Goal: Task Accomplishment & Management: Manage account settings

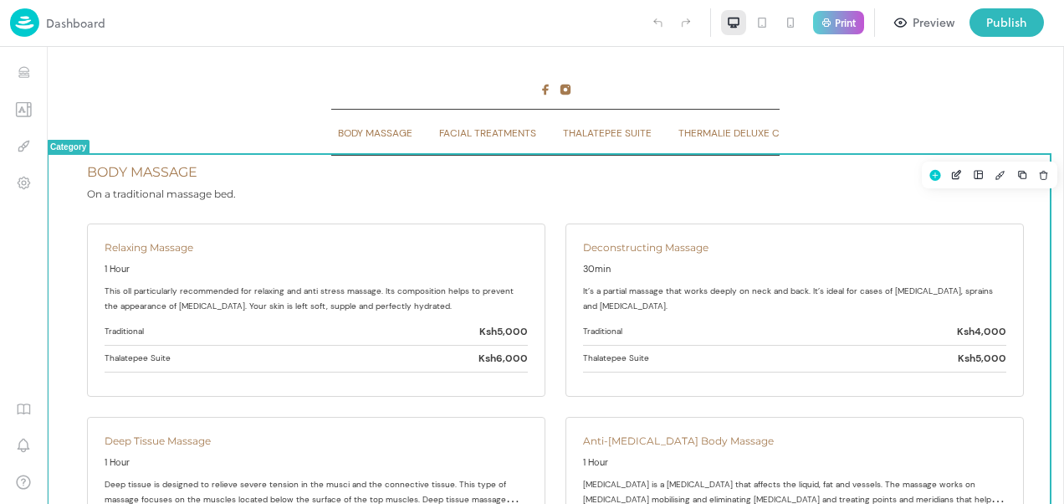
scroll to position [62, 0]
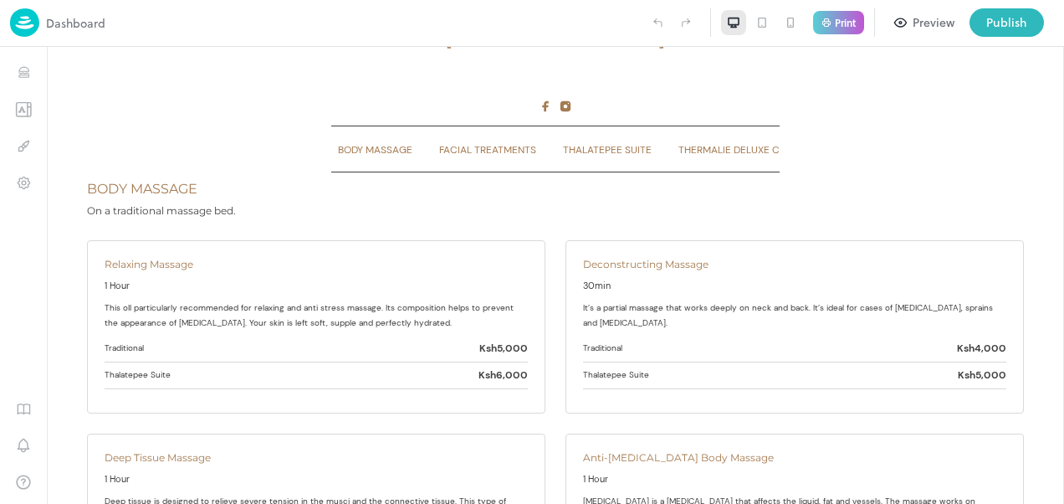
click at [20, 18] on img at bounding box center [24, 22] width 29 height 28
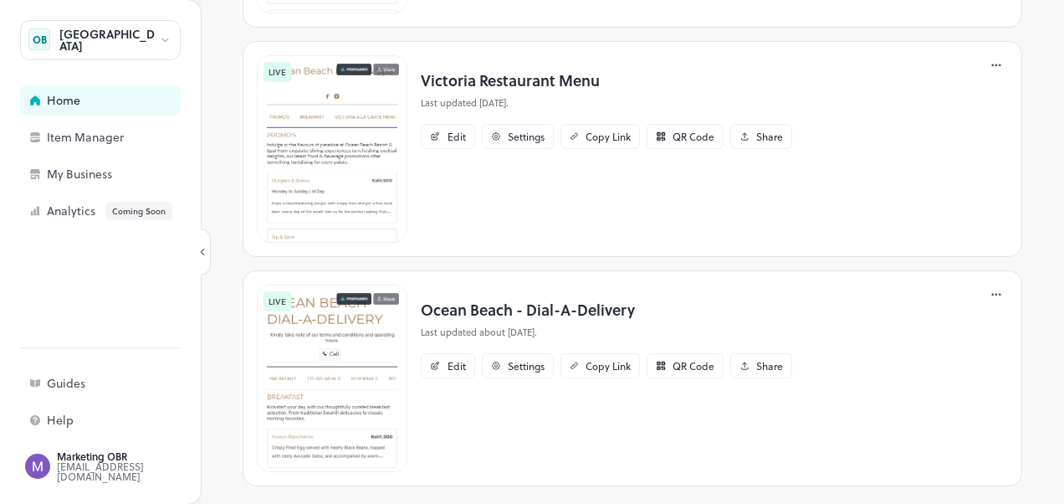
scroll to position [546, 0]
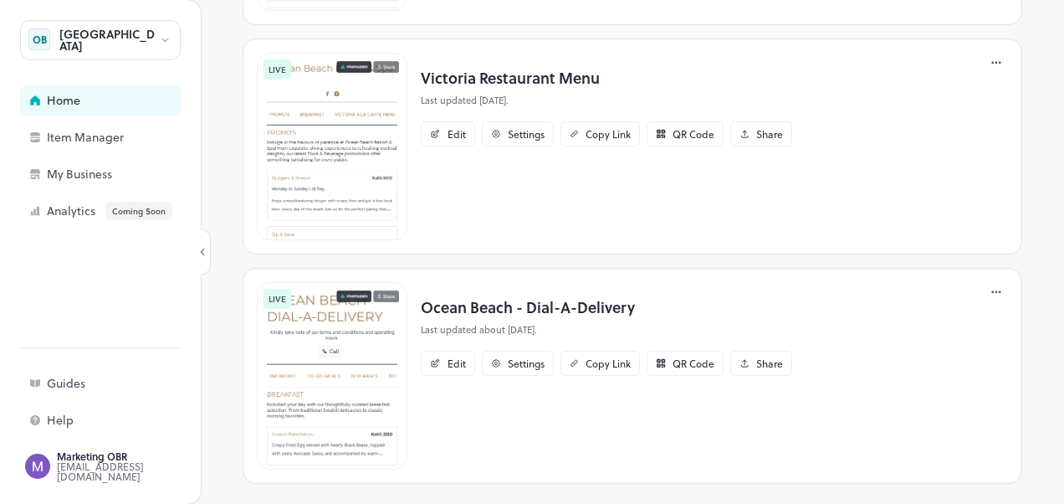
click at [327, 129] on img at bounding box center [332, 146] width 151 height 187
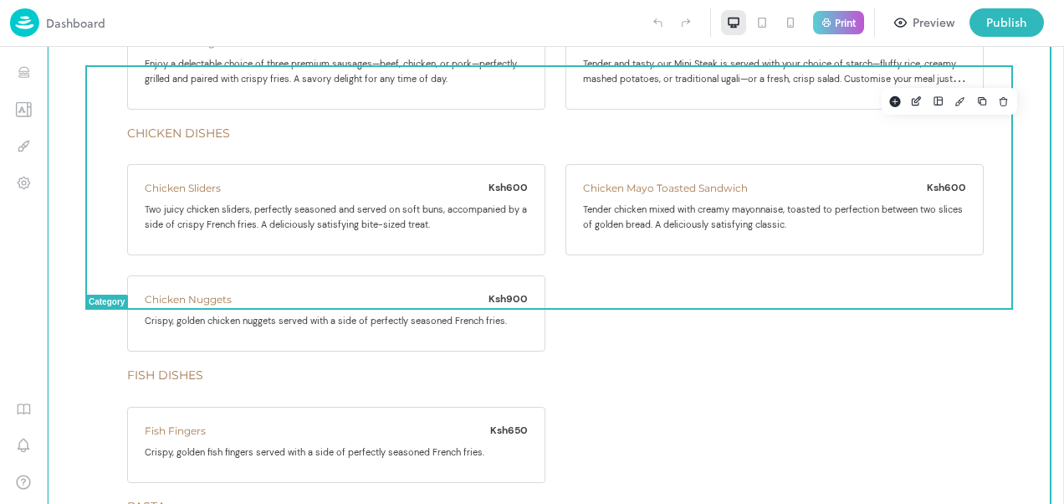
scroll to position [6945, 0]
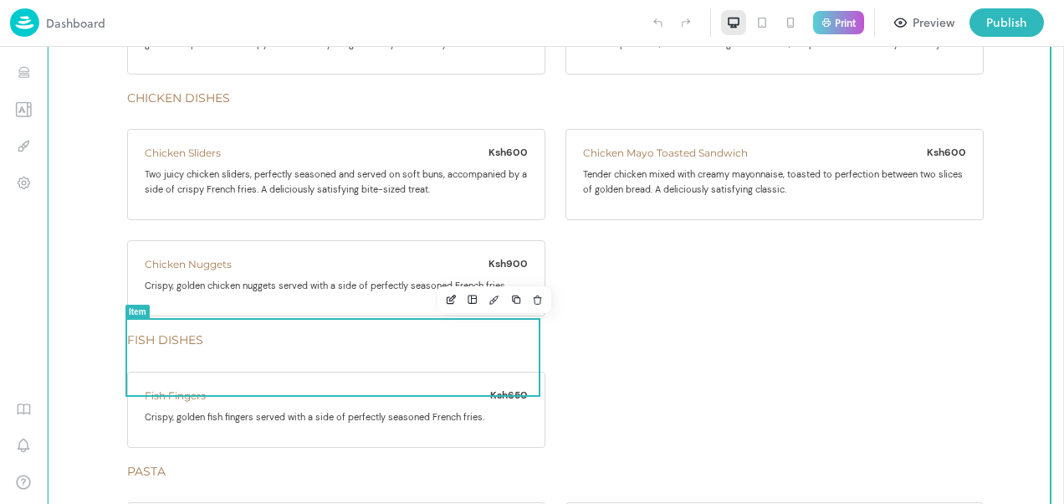
drag, startPoint x: 525, startPoint y: 300, endPoint x: 628, endPoint y: 353, distance: 114.9
click at [532, 300] on icon "Delete" at bounding box center [538, 300] width 12 height 12
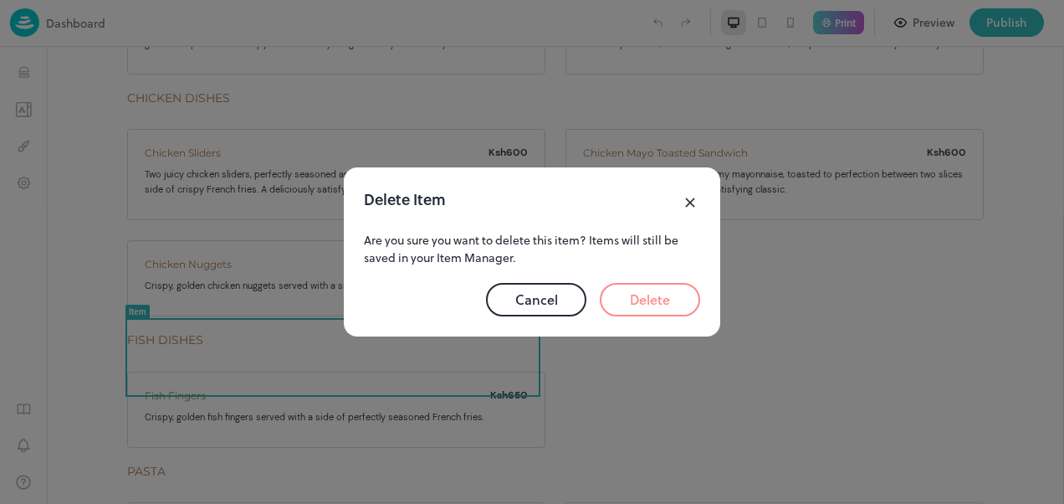
click at [624, 305] on button "Delete" at bounding box center [650, 299] width 100 height 33
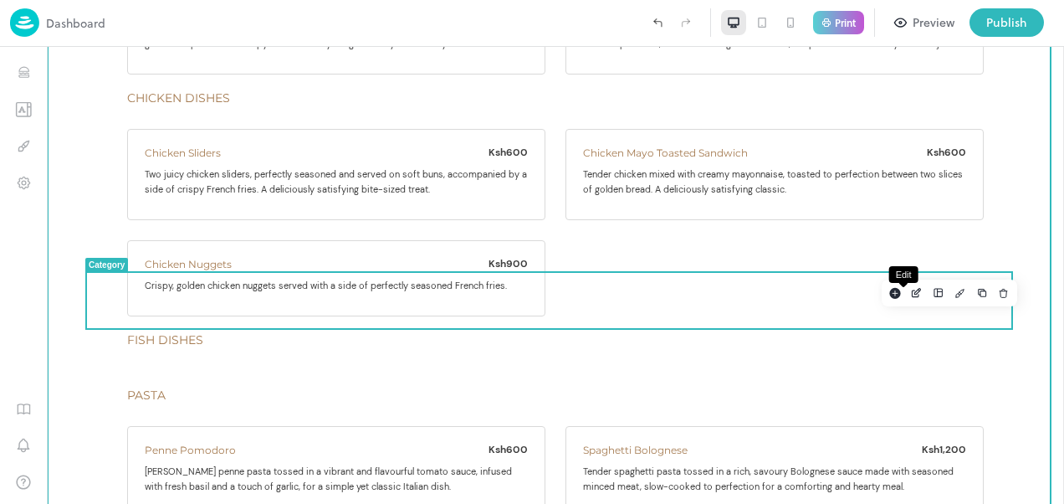
click at [910, 290] on icon "Edit" at bounding box center [916, 293] width 13 height 12
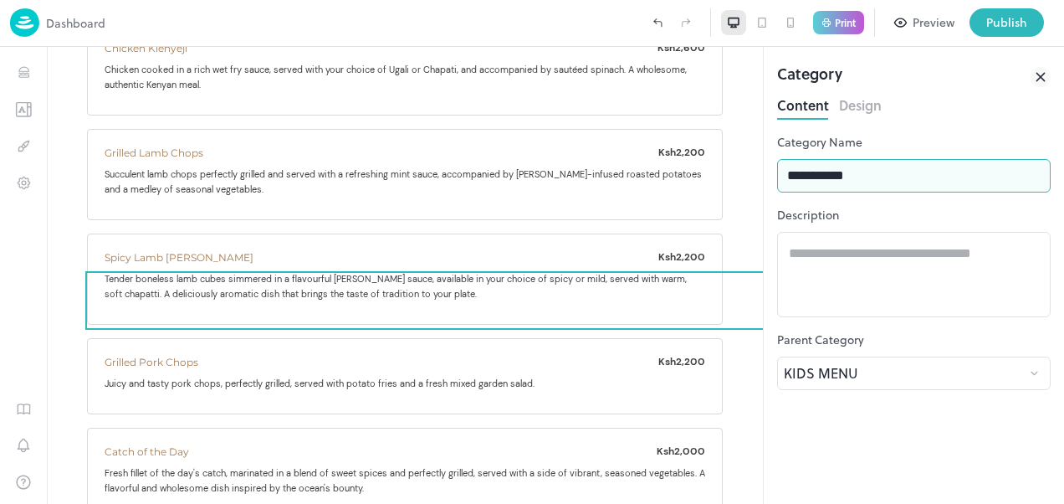
click at [870, 176] on input "**********" at bounding box center [914, 175] width 274 height 33
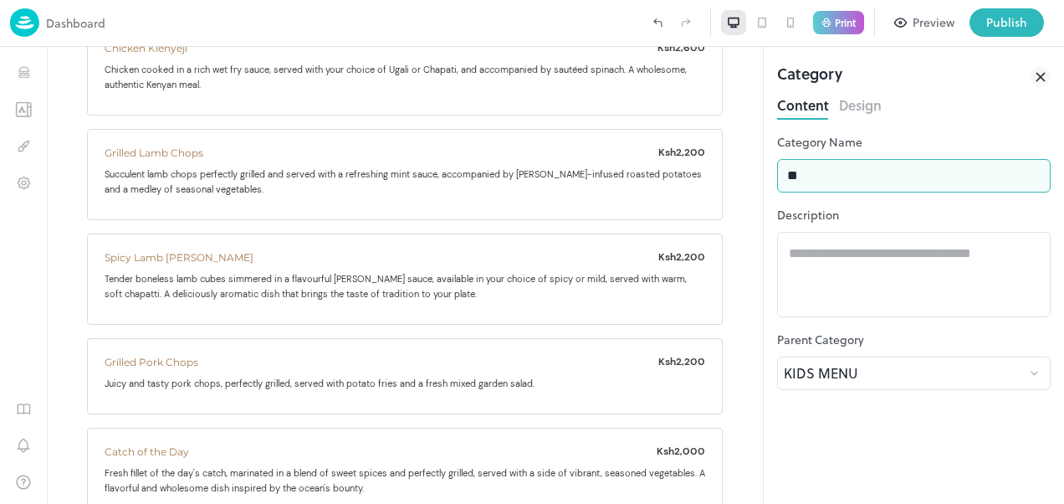
type input "*"
click at [1002, 18] on div "Publish" at bounding box center [1007, 22] width 41 height 18
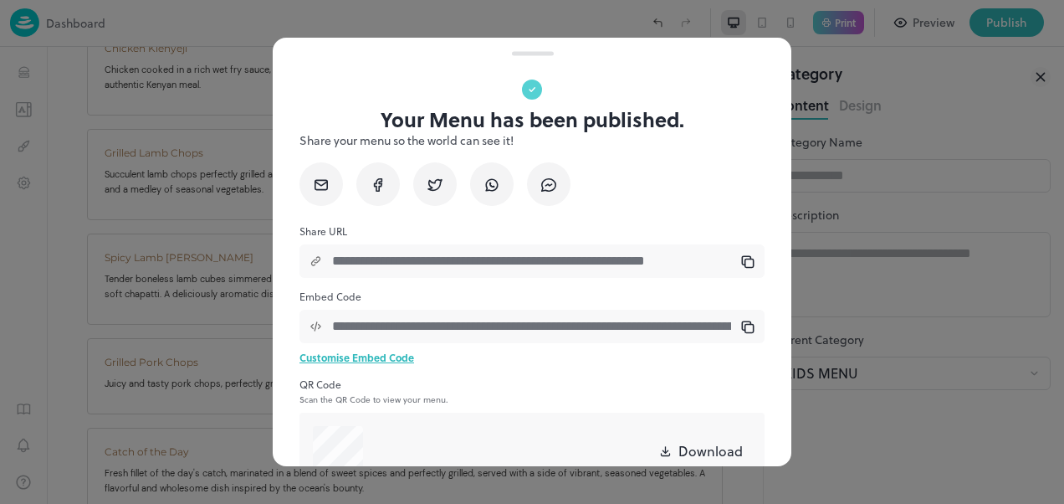
click at [930, 196] on div at bounding box center [532, 252] width 1064 height 504
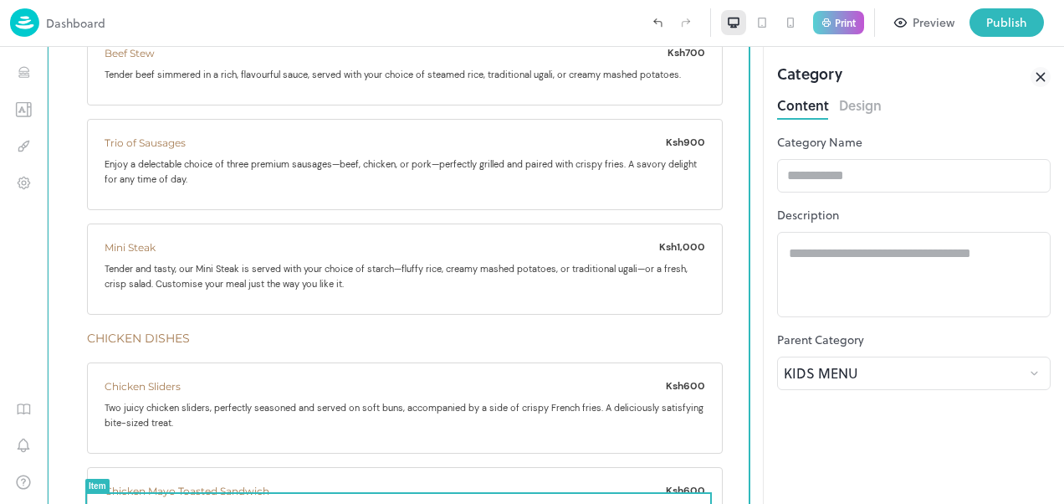
scroll to position [10961, 0]
